Goal: Information Seeking & Learning: Learn about a topic

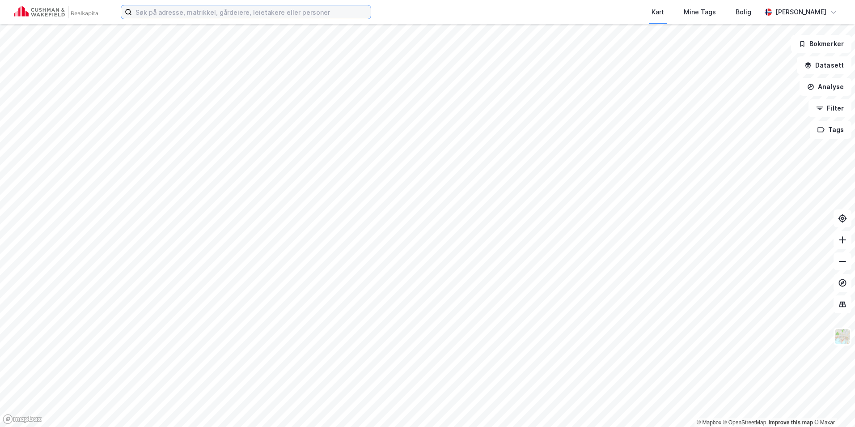
click at [188, 13] on input at bounding box center [251, 11] width 239 height 13
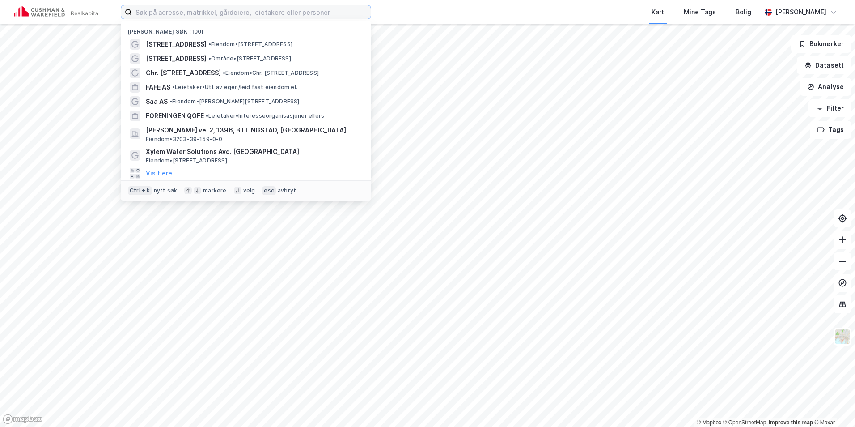
paste input "[STREET_ADDRESS]"
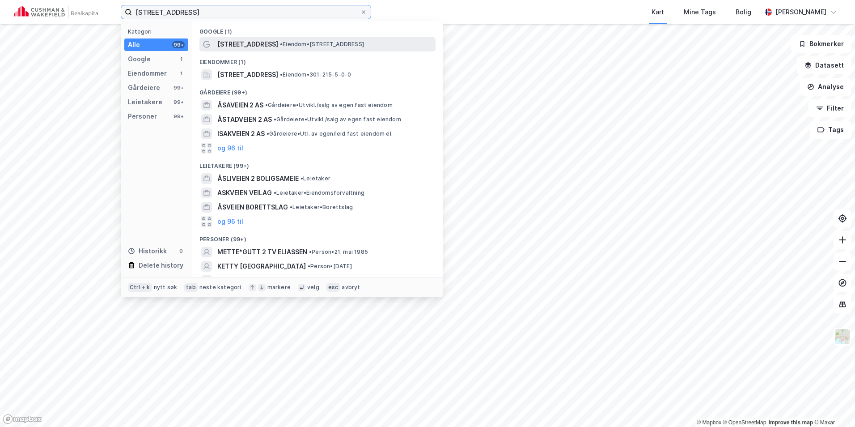
type input "[STREET_ADDRESS]"
click at [280, 47] on span "• Eiendom • [STREET_ADDRESS]" at bounding box center [322, 44] width 84 height 7
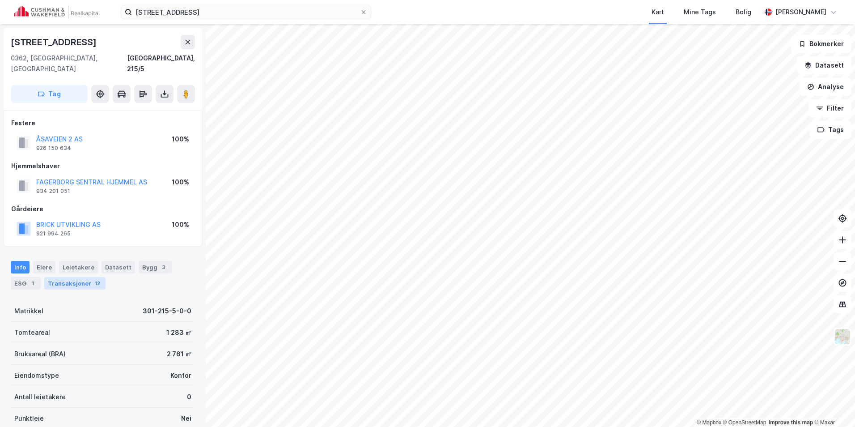
click at [84, 277] on div "Transaksjoner 12" at bounding box center [74, 283] width 61 height 13
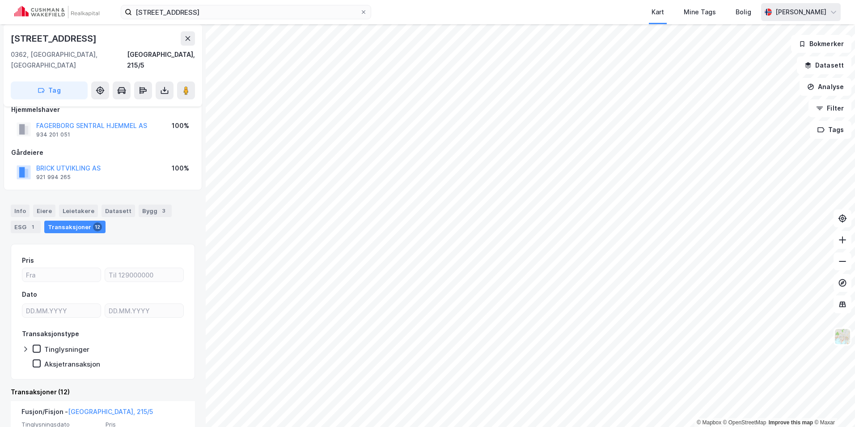
scroll to position [56, 0]
